Goal: Register for event/course

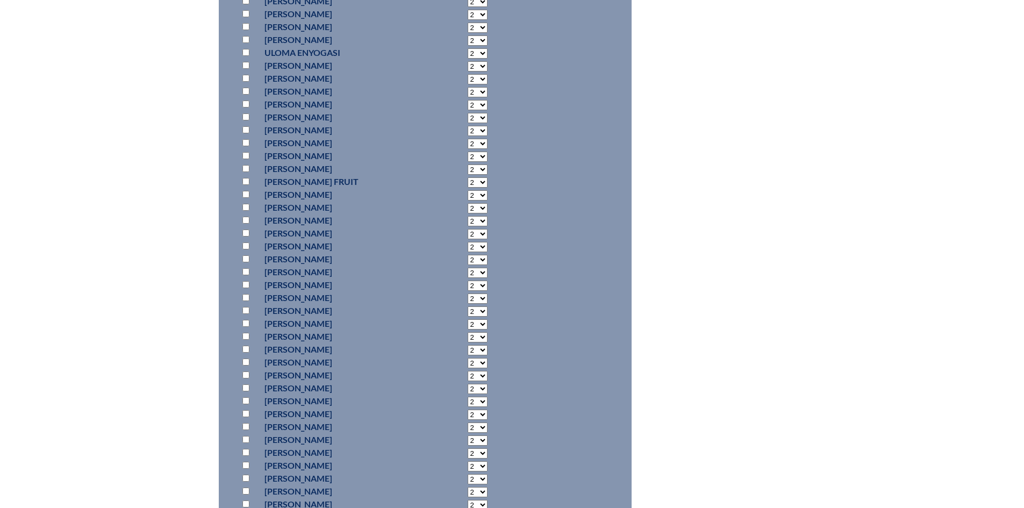
scroll to position [5772, 0]
click at [246, 289] on input "checkbox" at bounding box center [245, 288] width 7 height 7
checkbox input "true"
select select "6"
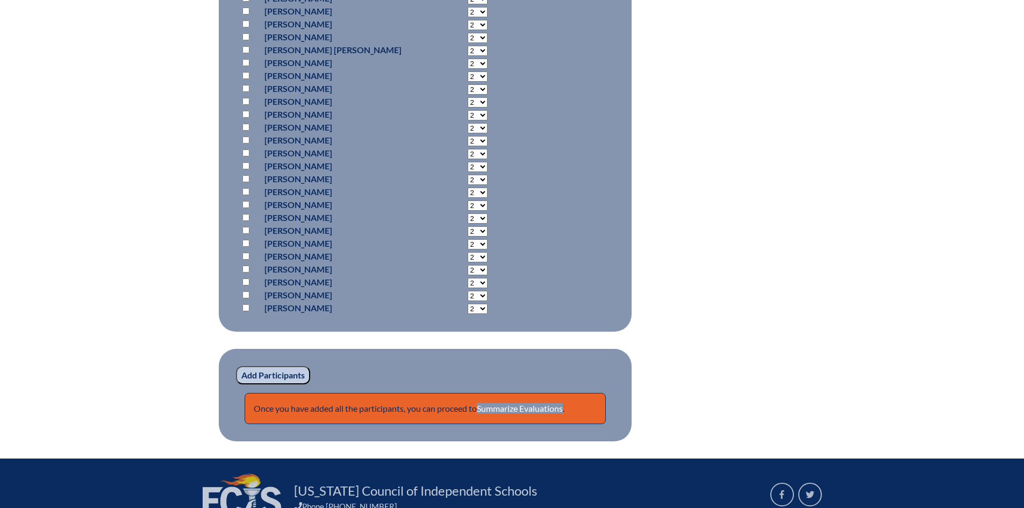
click at [270, 370] on input "Add Participants" at bounding box center [273, 375] width 74 height 18
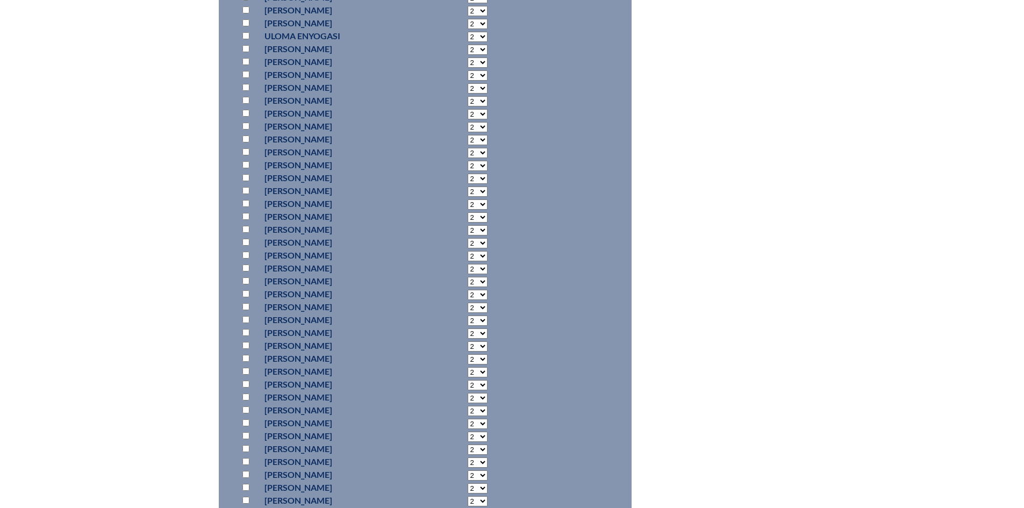
scroll to position [6183, 0]
click at [246, 241] on input "checkbox" at bounding box center [245, 244] width 7 height 7
checkbox input "true"
select select "6"
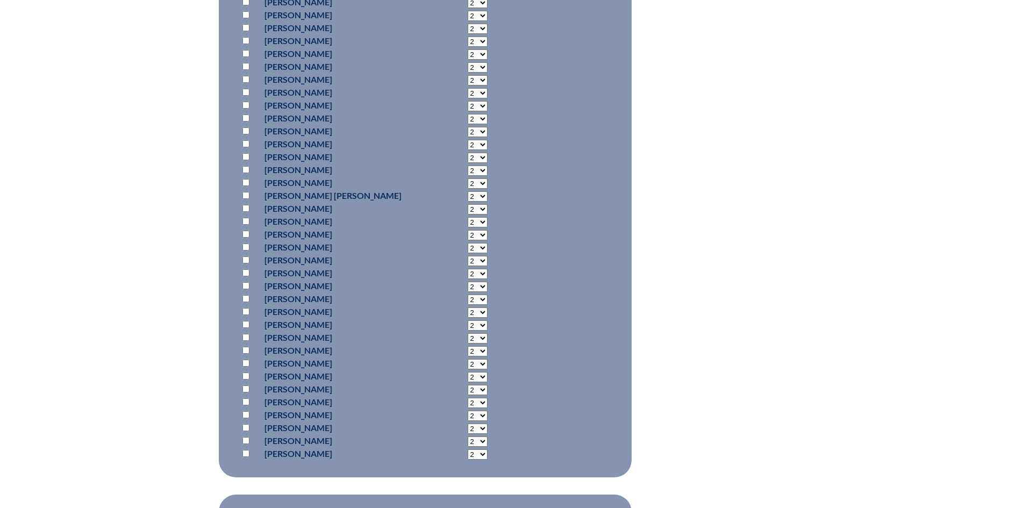
scroll to position [8367, 0]
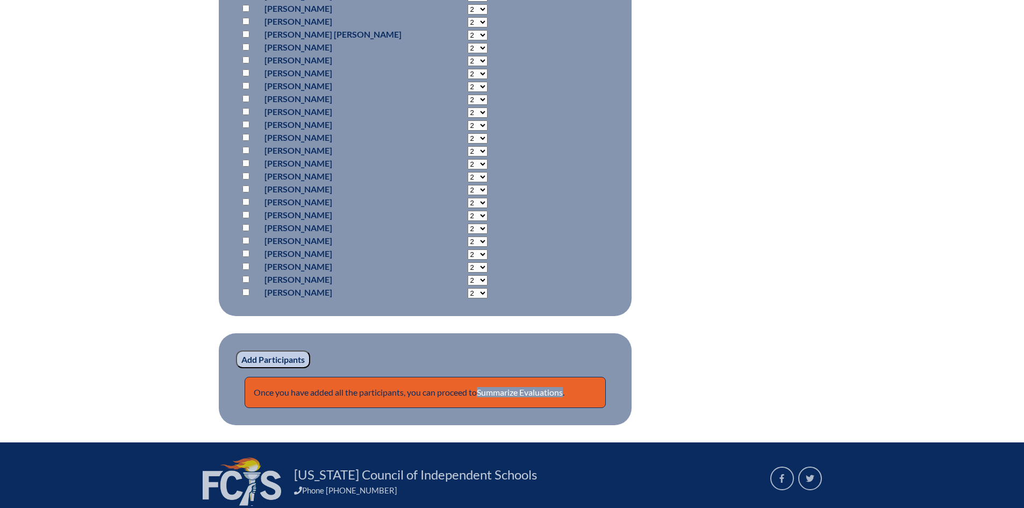
click at [277, 353] on input "Add Participants" at bounding box center [273, 359] width 74 height 18
